Goal: Navigation & Orientation: Understand site structure

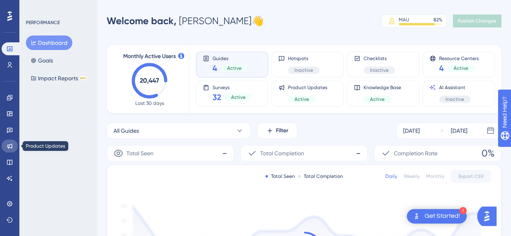
click at [11, 149] on icon at bounding box center [9, 146] width 6 height 6
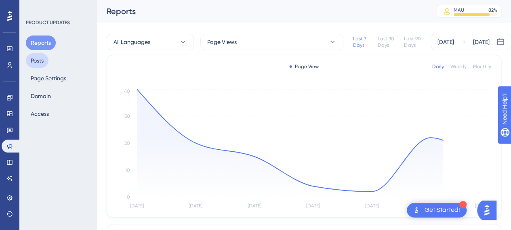
click at [43, 55] on button "Posts" at bounding box center [37, 60] width 23 height 15
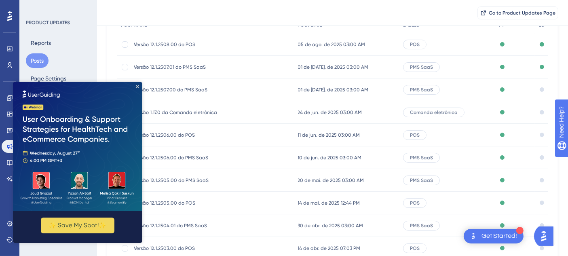
scroll to position [76, 0]
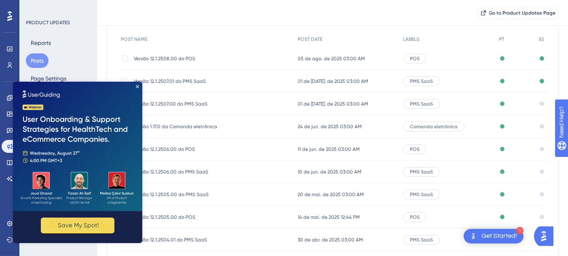
click at [136, 84] on img at bounding box center [77, 145] width 129 height 129
click at [138, 86] on icon "Close Preview" at bounding box center [137, 85] width 3 height 3
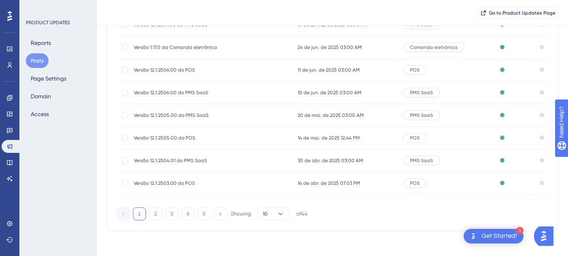
scroll to position [158, 0]
click at [152, 216] on button "2" at bounding box center [155, 213] width 13 height 13
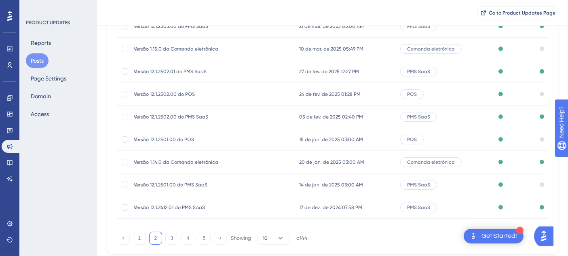
scroll to position [113, 0]
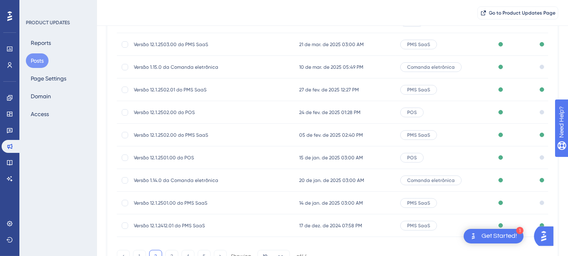
click at [322, 202] on span "14 de jan. de 2025 03:00 AM" at bounding box center [331, 203] width 64 height 6
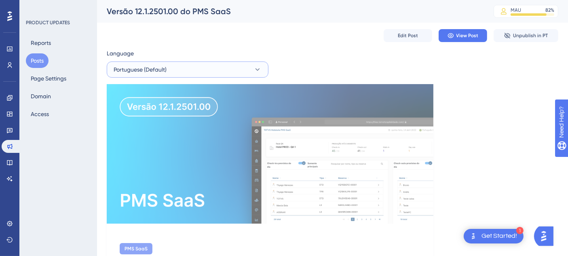
click at [218, 69] on button "Portuguese (Default)" at bounding box center [188, 69] width 162 height 16
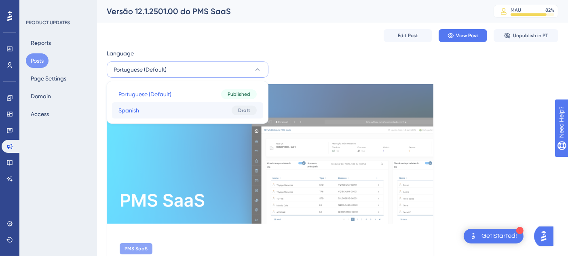
click at [207, 110] on button "Spanish Spanish Draft" at bounding box center [187, 110] width 151 height 16
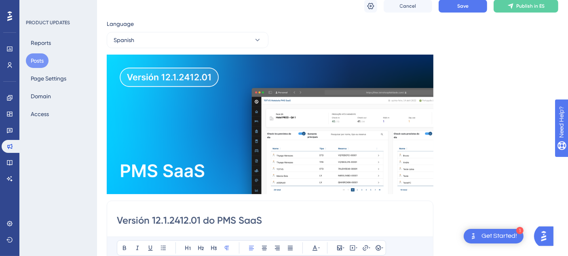
scroll to position [16, 0]
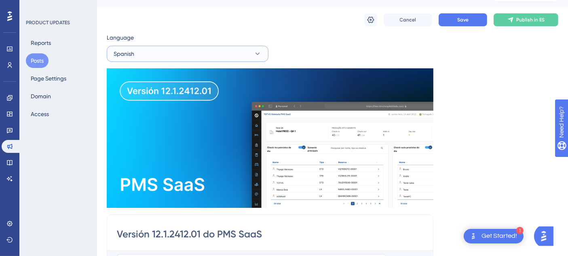
click at [176, 51] on button "Spanish" at bounding box center [188, 54] width 162 height 16
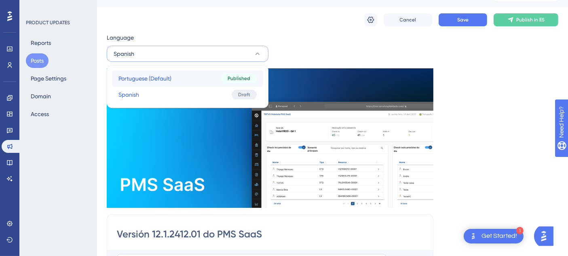
click at [171, 82] on button "Portuguese (Default) Portuguese (Default) Published" at bounding box center [187, 78] width 151 height 16
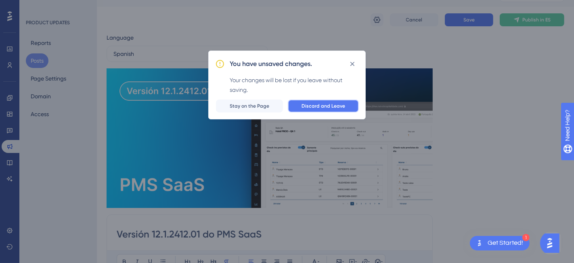
click at [332, 108] on span "Discard and Leave" at bounding box center [324, 106] width 44 height 6
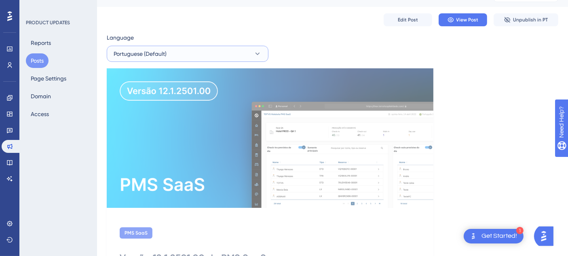
click at [193, 52] on button "Portuguese (Default)" at bounding box center [188, 54] width 162 height 16
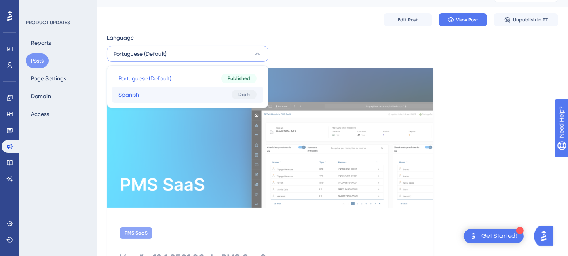
click at [198, 93] on button "Spanish Spanish Draft" at bounding box center [187, 94] width 151 height 16
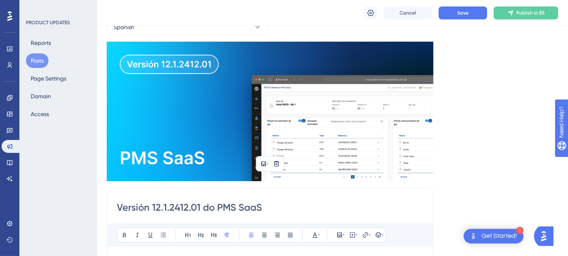
scroll to position [45, 0]
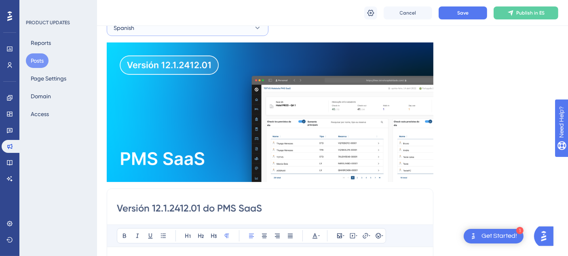
click at [190, 29] on button "Spanish" at bounding box center [188, 28] width 162 height 16
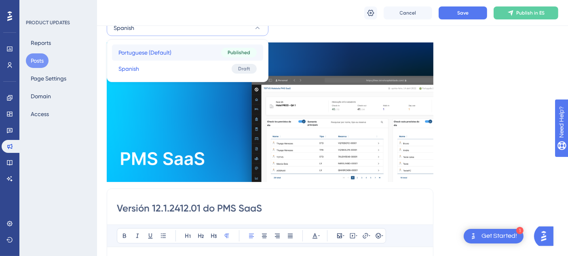
click at [185, 53] on button "Portuguese (Default) Portuguese (Default) Published" at bounding box center [187, 52] width 151 height 16
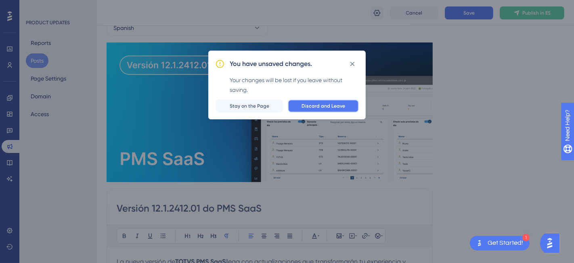
click at [320, 101] on button "Discard and Leave" at bounding box center [323, 105] width 71 height 13
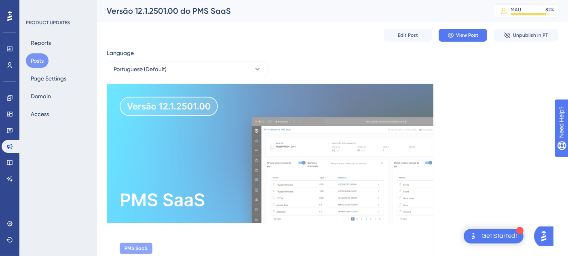
scroll to position [0, 0]
click at [165, 67] on span "Portuguese (Default)" at bounding box center [140, 70] width 53 height 10
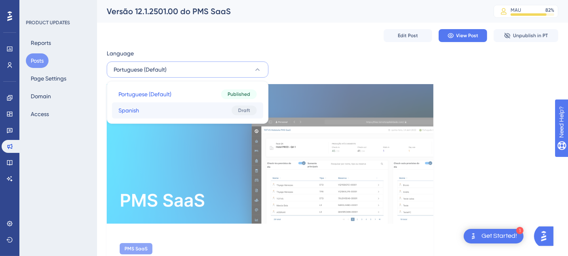
click at [175, 103] on button "Spanish Spanish Draft" at bounding box center [187, 110] width 151 height 16
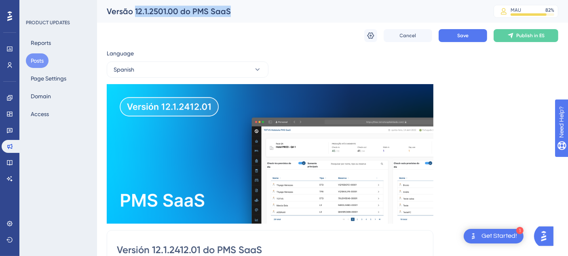
drag, startPoint x: 231, startPoint y: 11, endPoint x: 135, endPoint y: 13, distance: 95.4
click at [135, 13] on div "Versão 12.1.2501.00 do PMS SaaS" at bounding box center [290, 11] width 366 height 11
click at [146, 72] on button "Spanish" at bounding box center [188, 69] width 162 height 16
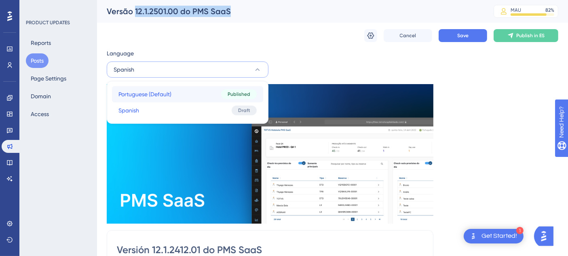
click at [157, 88] on button "Portuguese (Default) Portuguese (Default) Published" at bounding box center [187, 94] width 151 height 16
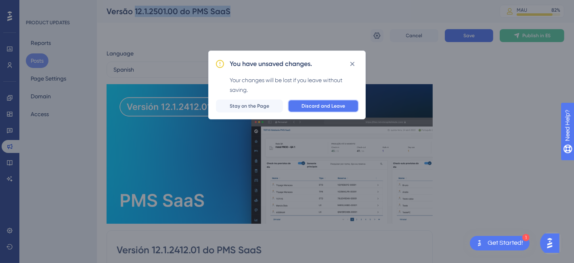
click at [309, 108] on span "Discard and Leave" at bounding box center [324, 106] width 44 height 6
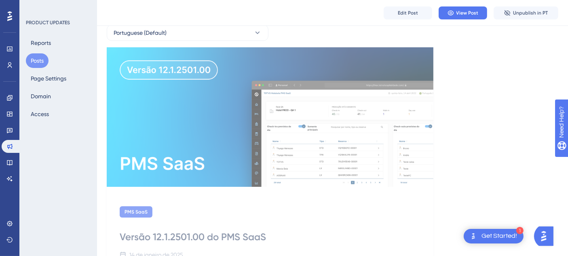
scroll to position [90, 0]
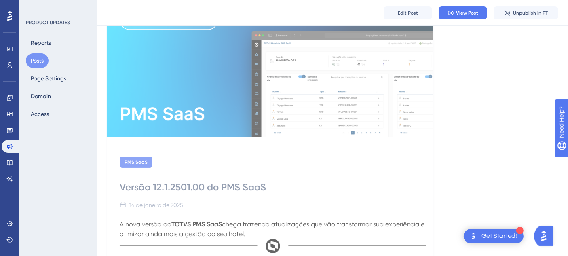
drag, startPoint x: 267, startPoint y: 190, endPoint x: 153, endPoint y: 190, distance: 114.3
click at [153, 190] on div "Versão 12.1.2501.00 do PMS SaaS" at bounding box center [270, 187] width 301 height 13
copy div "12.1.2501.00 do PMS SaaS"
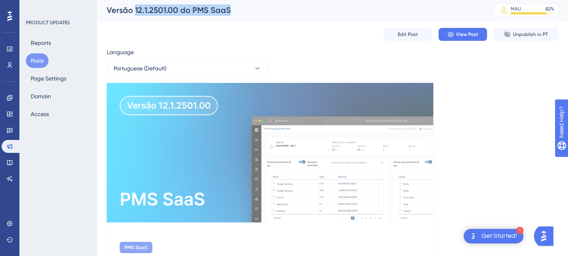
scroll to position [0, 0]
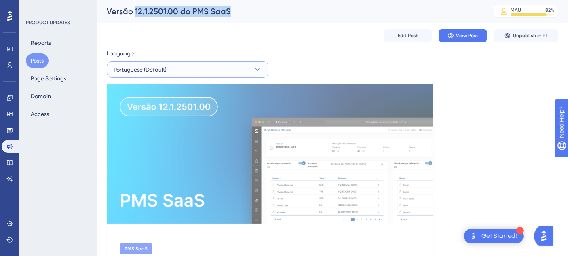
click at [193, 63] on button "Portuguese (Default)" at bounding box center [188, 69] width 162 height 16
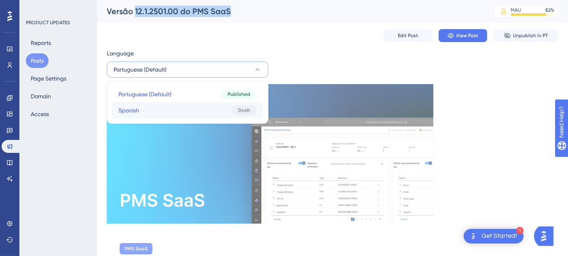
click at [173, 107] on button "Spanish Spanish Draft" at bounding box center [187, 110] width 151 height 16
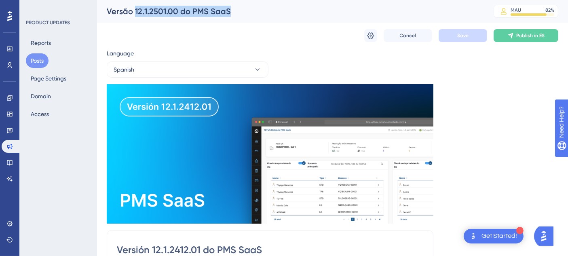
scroll to position [159, 0]
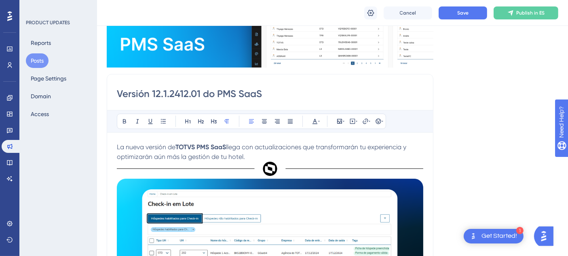
drag, startPoint x: 265, startPoint y: 93, endPoint x: 155, endPoint y: 92, distance: 109.9
click at [155, 92] on input "Versión 12.1.2412.01 do PMS SaaS" at bounding box center [270, 93] width 306 height 13
paste input "501.00"
type input "Versión 12.1.2501.00 do PMS SaaS"
click at [464, 95] on div "Language Spanish Insert an Image Delete Versión 12.1.2501.00 do PMS SaaS Bold I…" at bounding box center [332, 199] width 451 height 612
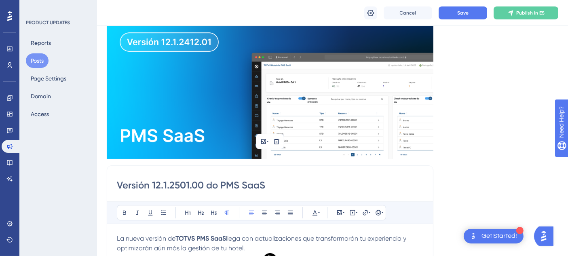
scroll to position [0, 0]
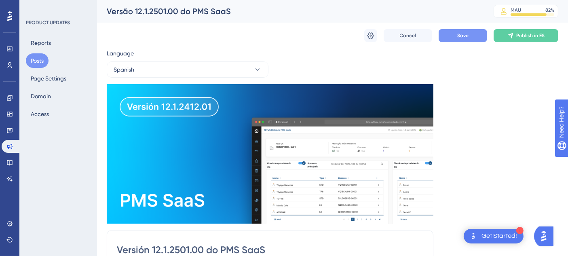
click at [456, 36] on button "Save" at bounding box center [462, 35] width 48 height 13
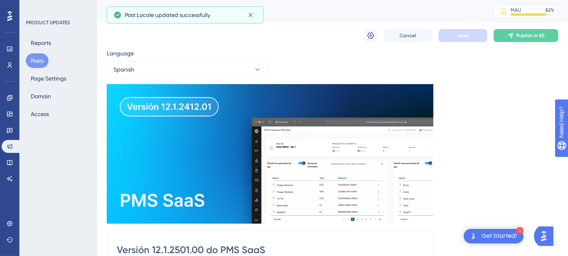
click at [42, 59] on button "Posts" at bounding box center [37, 60] width 23 height 15
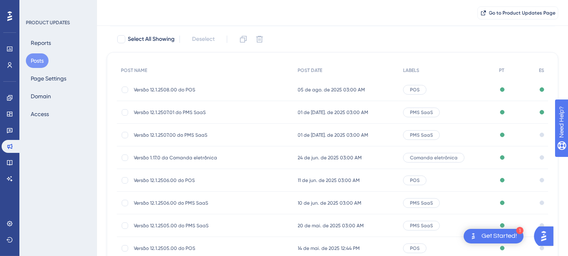
scroll to position [155, 0]
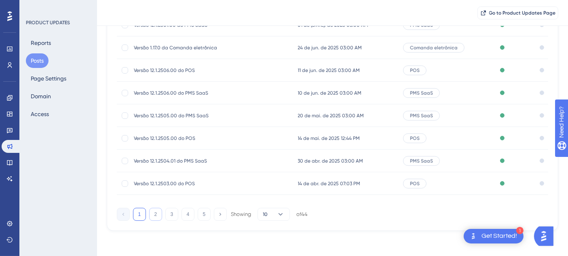
click at [158, 208] on button "2" at bounding box center [155, 214] width 13 height 13
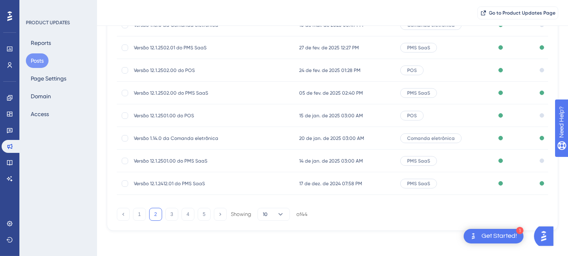
scroll to position [110, 0]
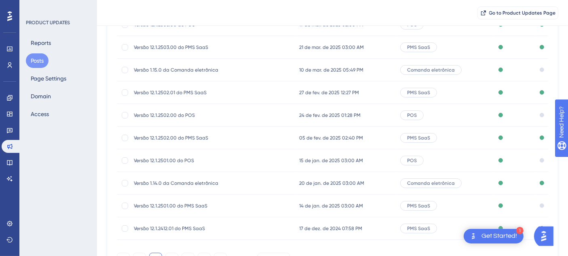
click at [313, 159] on span "15 de jan. de 2025 03:00 AM" at bounding box center [331, 160] width 64 height 6
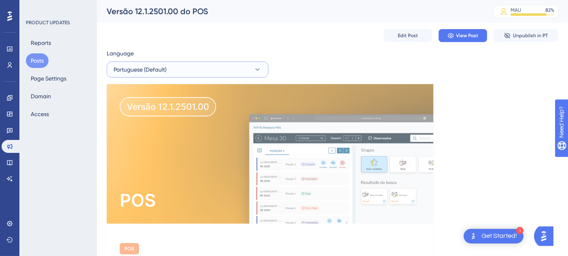
click at [163, 69] on span "Portuguese (Default)" at bounding box center [140, 70] width 53 height 10
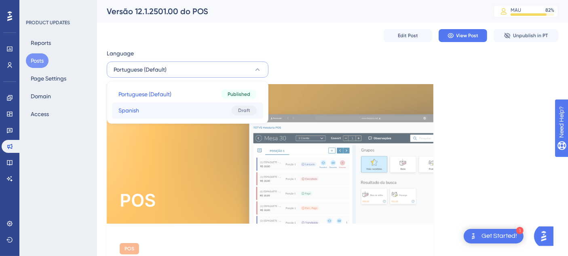
click at [158, 106] on button "Spanish Spanish Draft" at bounding box center [187, 110] width 151 height 16
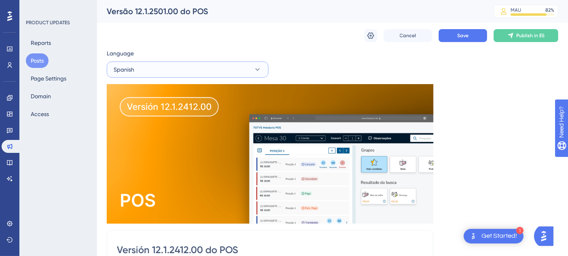
click at [167, 71] on button "Spanish" at bounding box center [188, 69] width 162 height 16
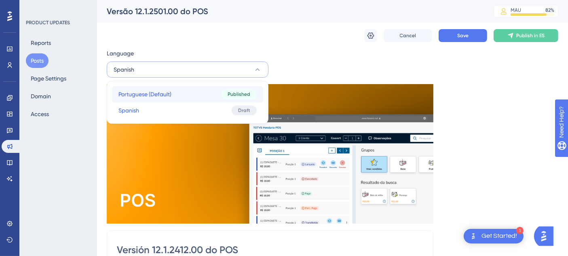
click at [152, 88] on button "Portuguese (Default) Portuguese (Default) Published" at bounding box center [187, 94] width 151 height 16
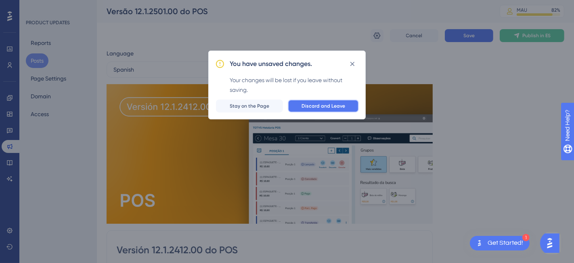
click at [337, 105] on span "Discard and Leave" at bounding box center [324, 106] width 44 height 6
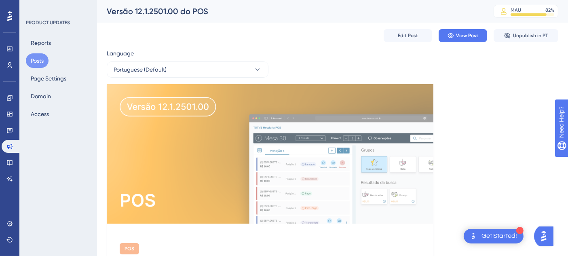
click at [35, 60] on button "Posts" at bounding box center [37, 60] width 23 height 15
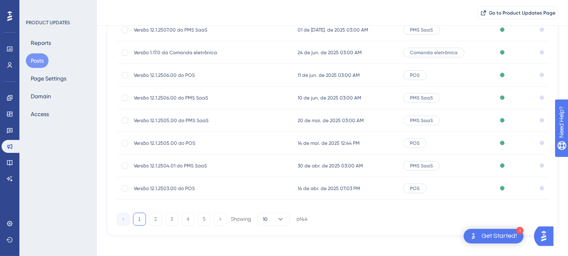
scroll to position [155, 0]
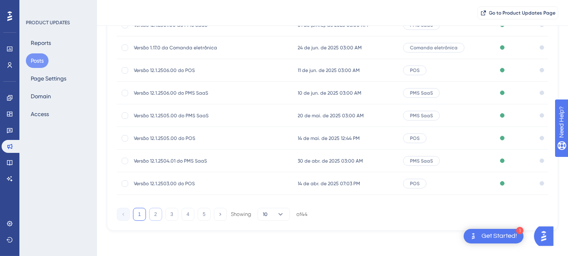
click at [159, 215] on button "2" at bounding box center [155, 214] width 13 height 13
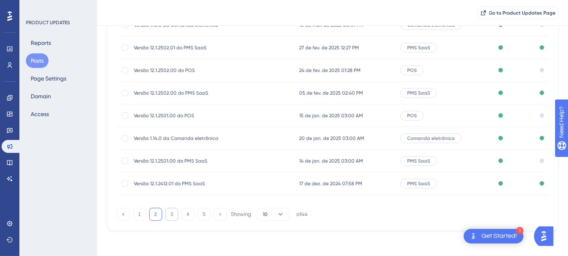
click at [166, 215] on button "3" at bounding box center [171, 214] width 13 height 13
click at [157, 213] on button "2" at bounding box center [155, 214] width 13 height 13
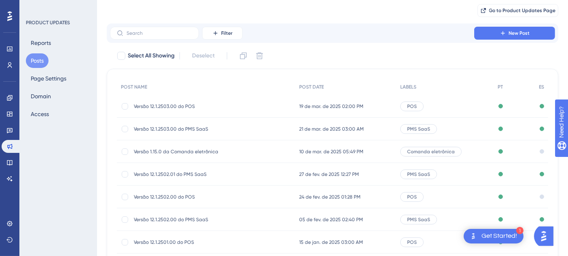
scroll to position [45, 0]
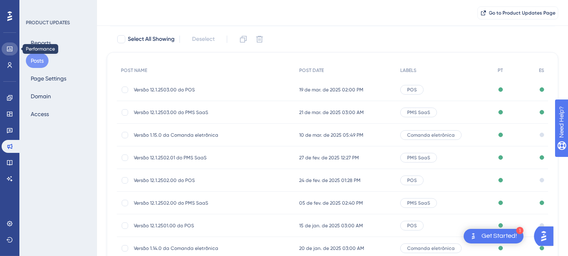
click at [13, 44] on link at bounding box center [10, 48] width 16 height 13
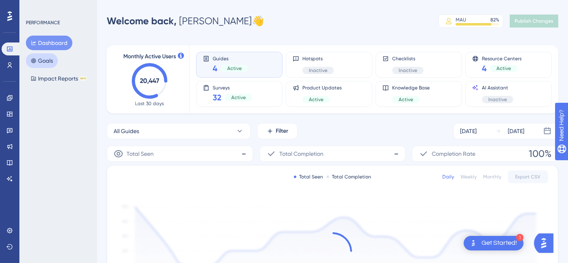
click at [51, 55] on button "Goals" at bounding box center [42, 60] width 32 height 15
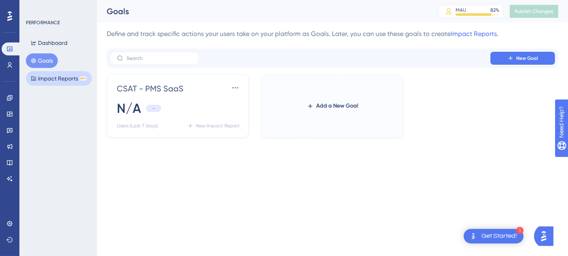
click at [40, 81] on button "Impact Reports BETA" at bounding box center [59, 78] width 66 height 15
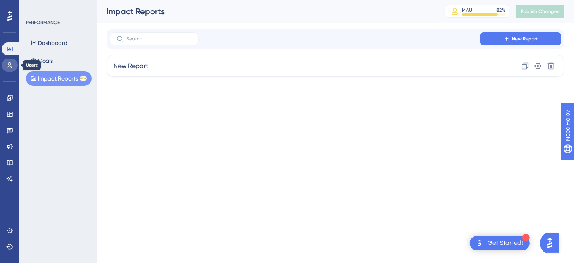
click at [15, 64] on link at bounding box center [10, 65] width 16 height 13
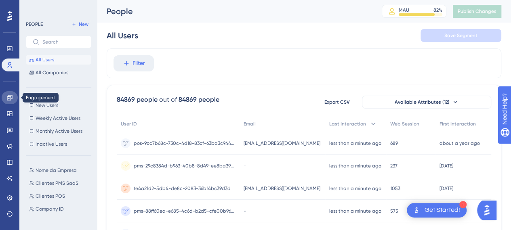
click at [6, 96] on icon at bounding box center [9, 98] width 6 height 6
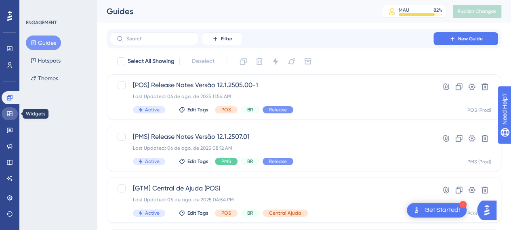
click at [10, 107] on link at bounding box center [10, 113] width 16 height 13
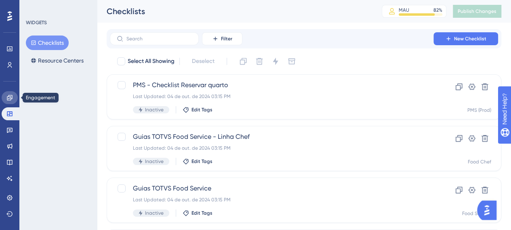
click at [10, 99] on icon at bounding box center [9, 98] width 6 height 6
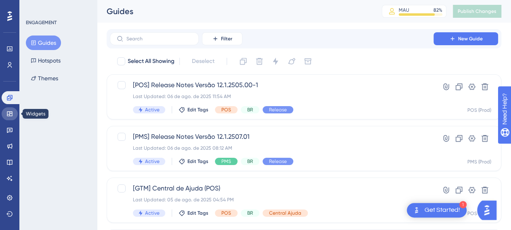
click at [6, 114] on link at bounding box center [10, 113] width 16 height 13
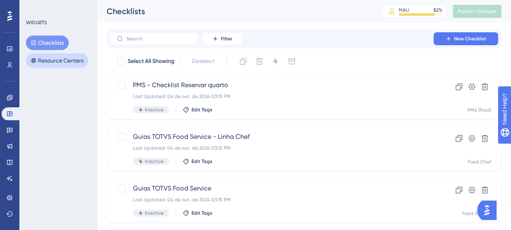
click at [54, 62] on button "Resource Centers" at bounding box center [57, 60] width 63 height 15
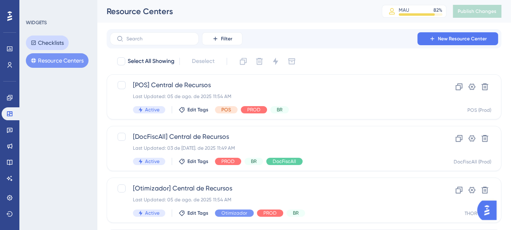
click at [46, 44] on button "Checklists" at bounding box center [47, 43] width 43 height 15
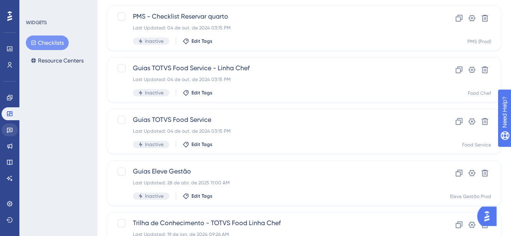
scroll to position [81, 0]
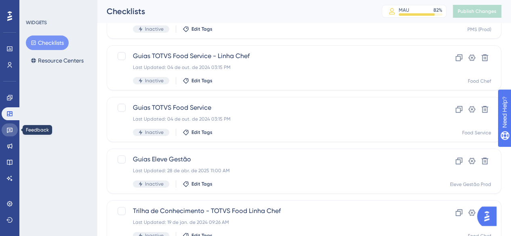
click at [11, 133] on icon at bounding box center [9, 130] width 6 height 6
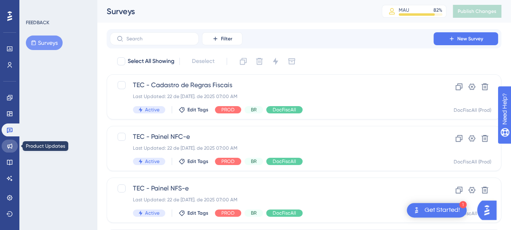
click at [6, 146] on icon at bounding box center [9, 146] width 6 height 6
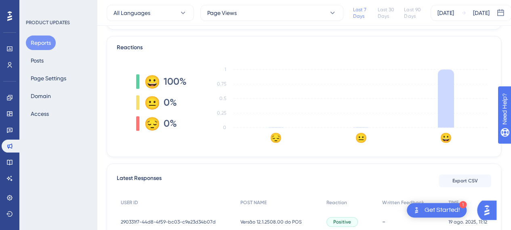
scroll to position [145, 0]
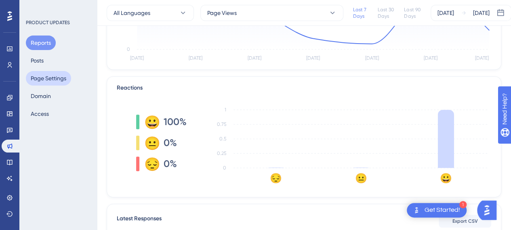
click at [44, 75] on button "Page Settings" at bounding box center [48, 78] width 45 height 15
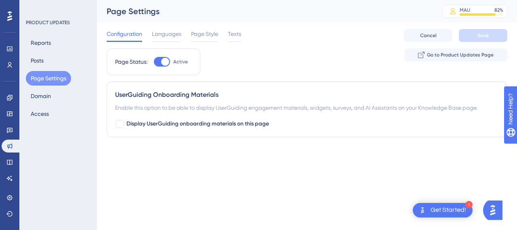
click at [37, 104] on div "Reports Posts Page Settings Domain Access" at bounding box center [58, 79] width 65 height 86
click at [38, 99] on button "Domain" at bounding box center [41, 96] width 30 height 15
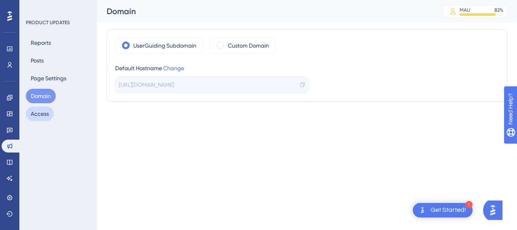
click at [39, 112] on button "Access" at bounding box center [40, 114] width 28 height 15
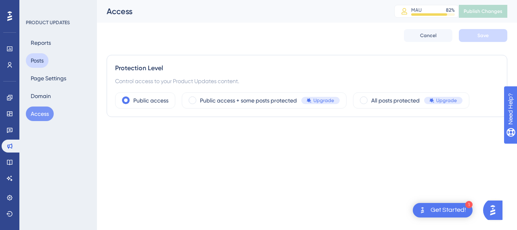
click at [46, 60] on button "Posts" at bounding box center [37, 60] width 23 height 15
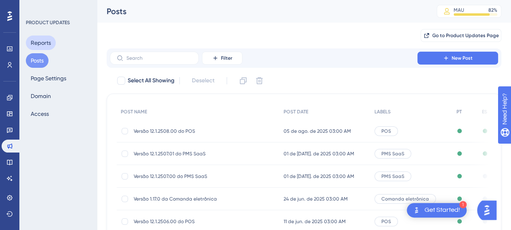
click at [33, 46] on button "Reports" at bounding box center [41, 43] width 30 height 15
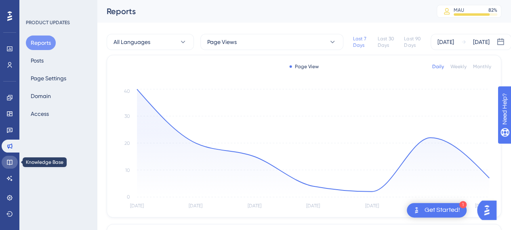
click at [5, 166] on link at bounding box center [10, 162] width 16 height 13
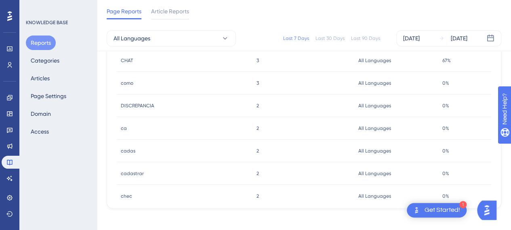
scroll to position [413, 0]
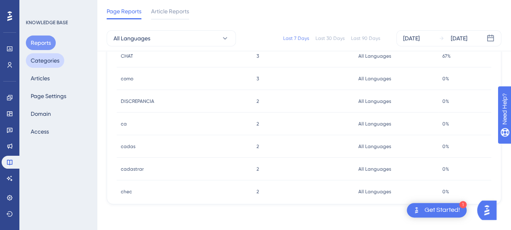
click at [51, 58] on button "Categories" at bounding box center [45, 60] width 38 height 15
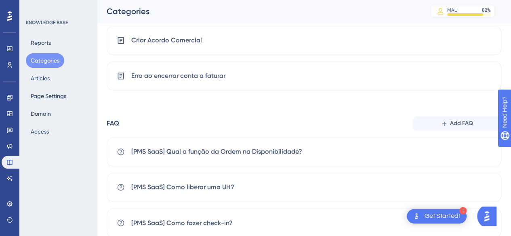
scroll to position [574, 0]
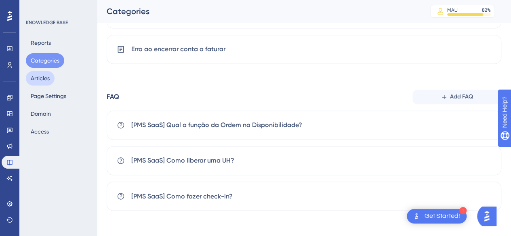
click at [42, 80] on button "Articles" at bounding box center [40, 78] width 29 height 15
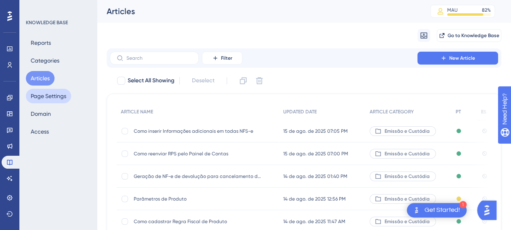
click at [38, 99] on button "Page Settings" at bounding box center [48, 96] width 45 height 15
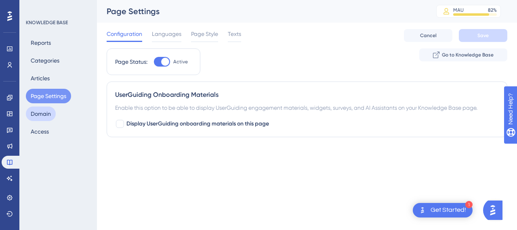
click at [44, 110] on button "Domain" at bounding box center [41, 114] width 30 height 15
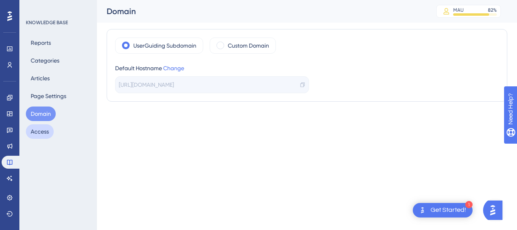
click at [38, 129] on button "Access" at bounding box center [40, 131] width 28 height 15
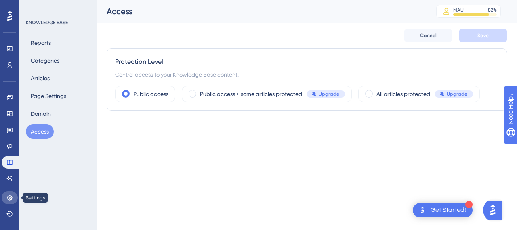
click at [8, 195] on icon at bounding box center [9, 198] width 6 height 6
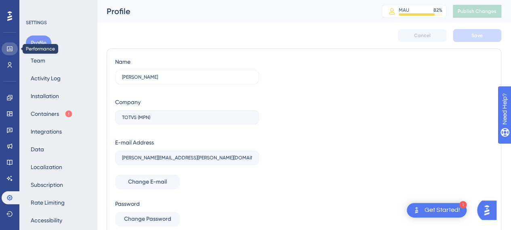
click at [7, 45] on link at bounding box center [10, 48] width 16 height 13
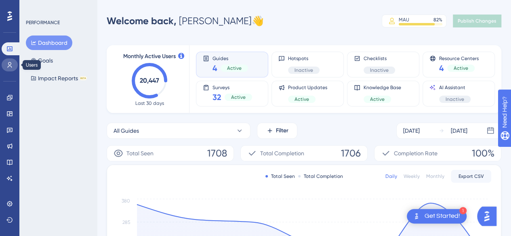
click at [8, 67] on icon at bounding box center [9, 65] width 6 height 6
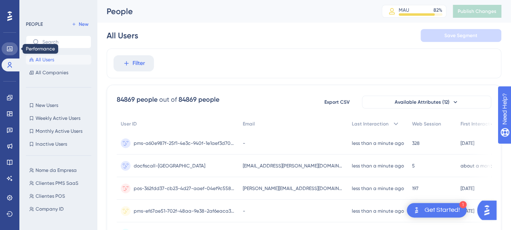
click at [12, 46] on icon at bounding box center [9, 49] width 6 height 6
